Goal: Find specific page/section: Find specific page/section

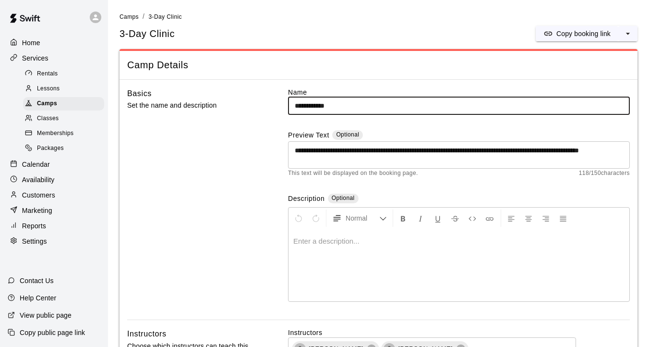
scroll to position [1026, 0]
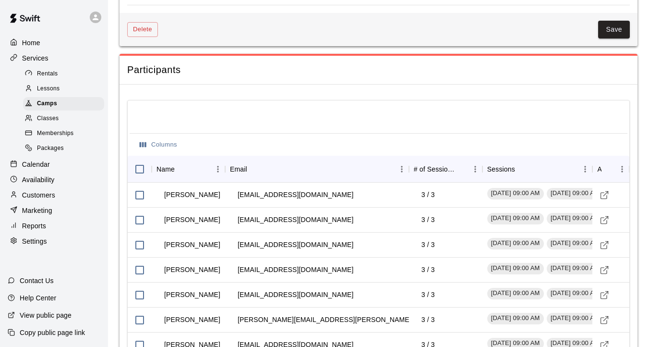
scroll to position [1026, 0]
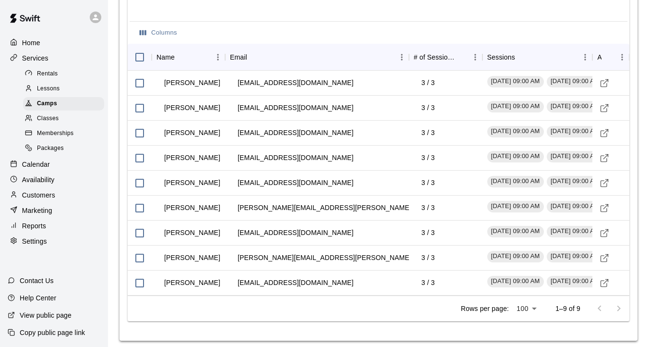
click at [621, 304] on div at bounding box center [609, 308] width 38 height 19
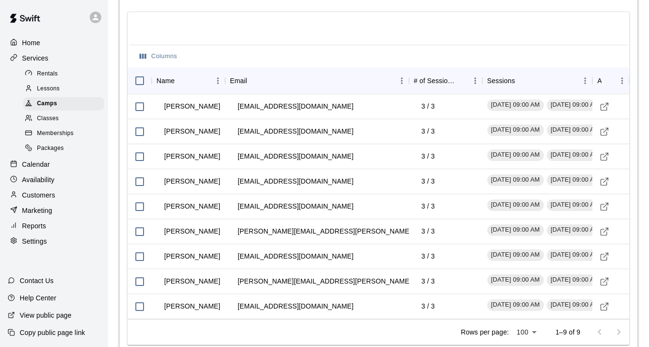
scroll to position [1005, 0]
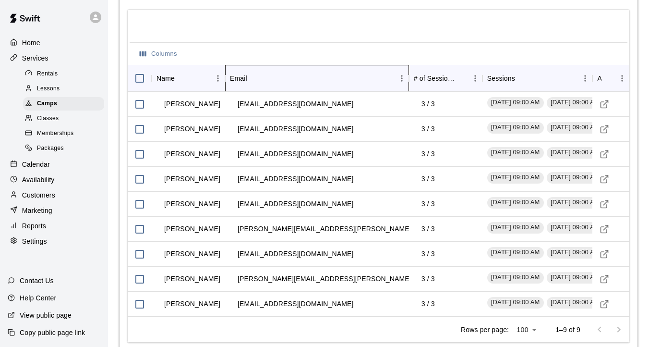
drag, startPoint x: 410, startPoint y: 72, endPoint x: 470, endPoint y: 64, distance: 61.0
click at [470, 65] on div "Name Email # of Sessions Sessions Actions" at bounding box center [379, 78] width 502 height 27
drag, startPoint x: 410, startPoint y: 72, endPoint x: 335, endPoint y: 72, distance: 74.9
click at [335, 72] on div "Email" at bounding box center [317, 78] width 184 height 27
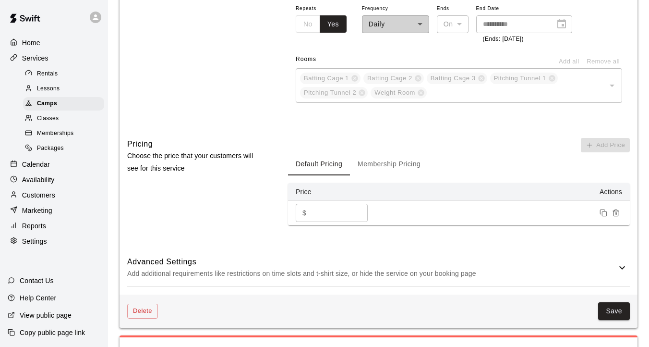
scroll to position [1026, 0]
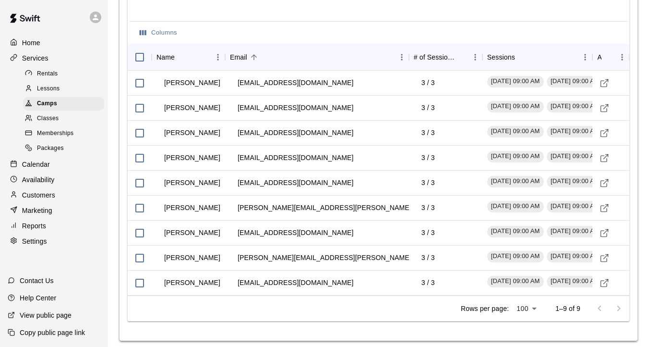
click at [619, 301] on div at bounding box center [609, 308] width 38 height 19
click at [602, 301] on div at bounding box center [609, 308] width 38 height 19
drag, startPoint x: 419, startPoint y: 199, endPoint x: 393, endPoint y: 199, distance: 25.9
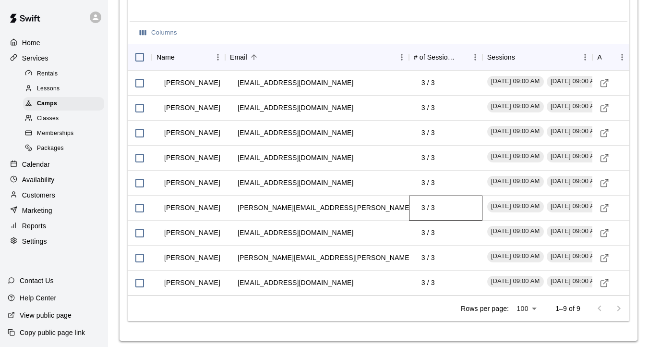
click at [393, 199] on div "[PERSON_NAME] [PERSON_NAME][EMAIL_ADDRESS][PERSON_NAME][DOMAIN_NAME] 3 / [DATE]…" at bounding box center [379, 207] width 502 height 25
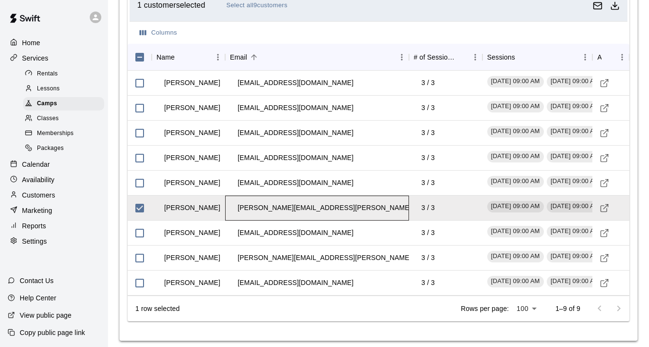
drag, startPoint x: 393, startPoint y: 199, endPoint x: 336, endPoint y: 198, distance: 57.2
click at [336, 198] on div "[PERSON_NAME][EMAIL_ADDRESS][PERSON_NAME][DOMAIN_NAME]" at bounding box center [317, 207] width 184 height 25
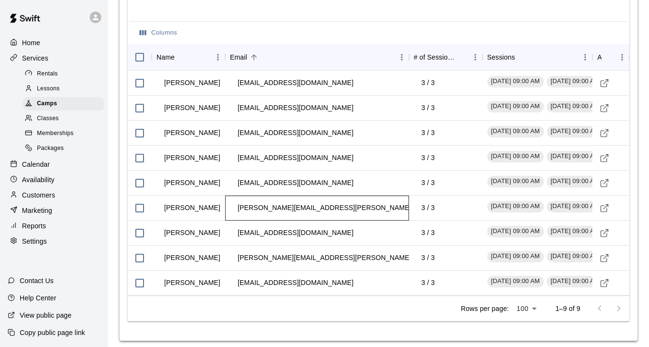
click at [336, 198] on div "[PERSON_NAME][EMAIL_ADDRESS][PERSON_NAME][DOMAIN_NAME]" at bounding box center [317, 207] width 184 height 25
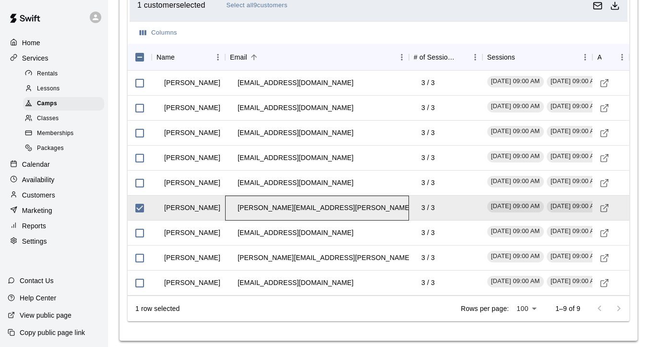
drag, startPoint x: 336, startPoint y: 198, endPoint x: 326, endPoint y: 197, distance: 10.7
click at [326, 197] on div "[PERSON_NAME][EMAIL_ADDRESS][PERSON_NAME][DOMAIN_NAME]" at bounding box center [317, 207] width 184 height 25
